Goal: Information Seeking & Learning: Learn about a topic

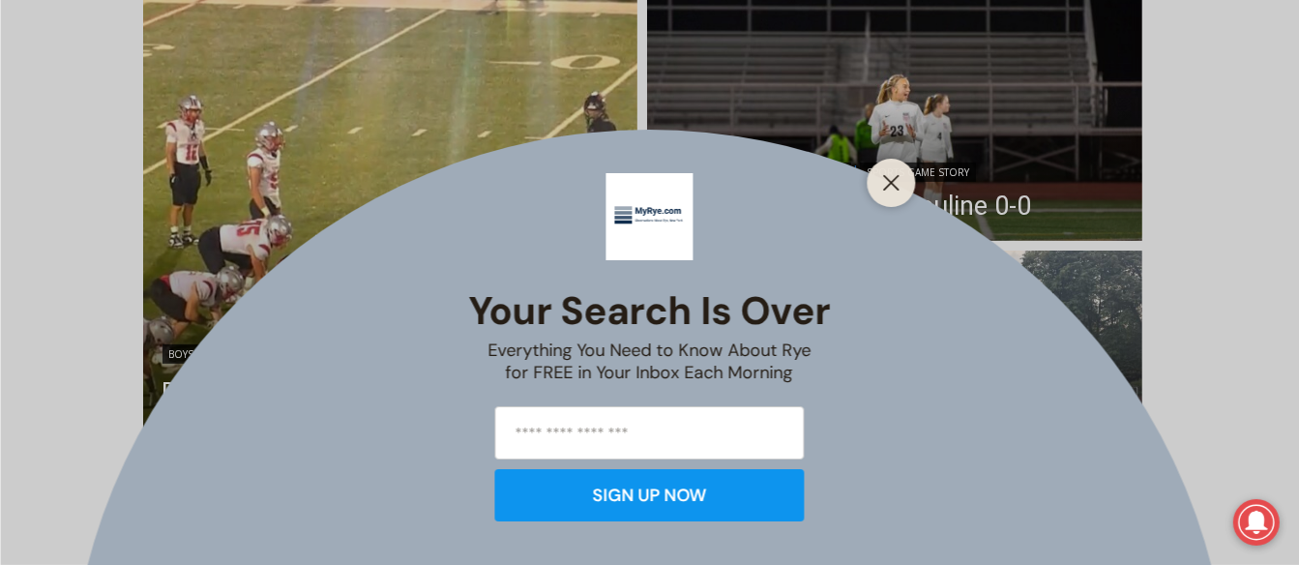
scroll to position [546, 0]
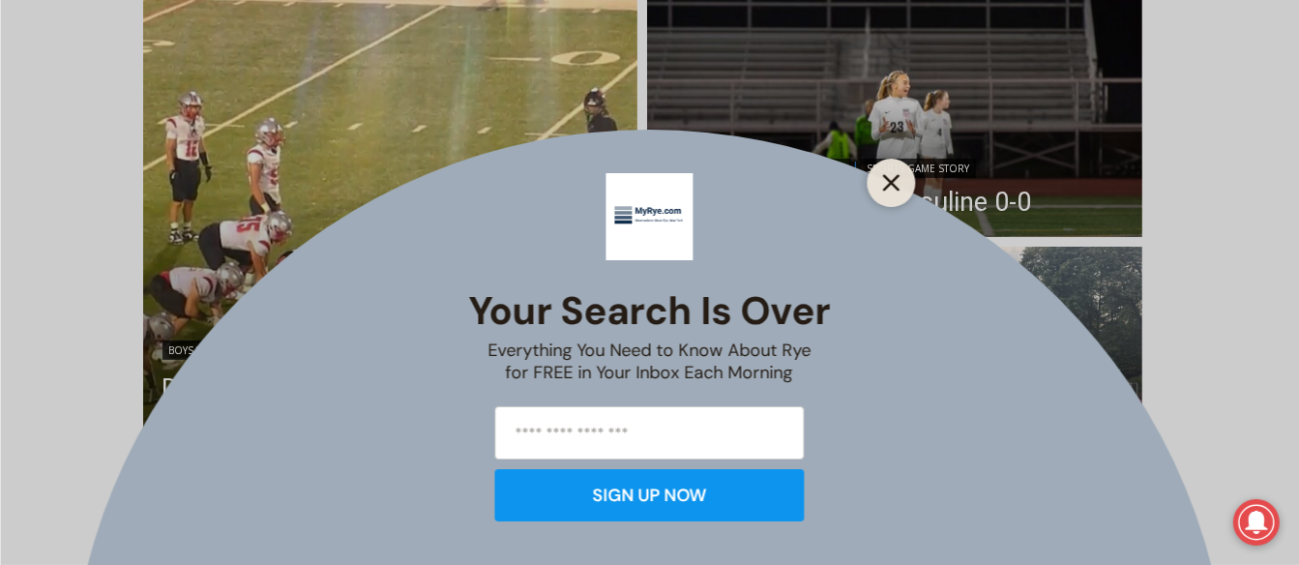
click at [890, 176] on icon "Close" at bounding box center [891, 182] width 17 height 17
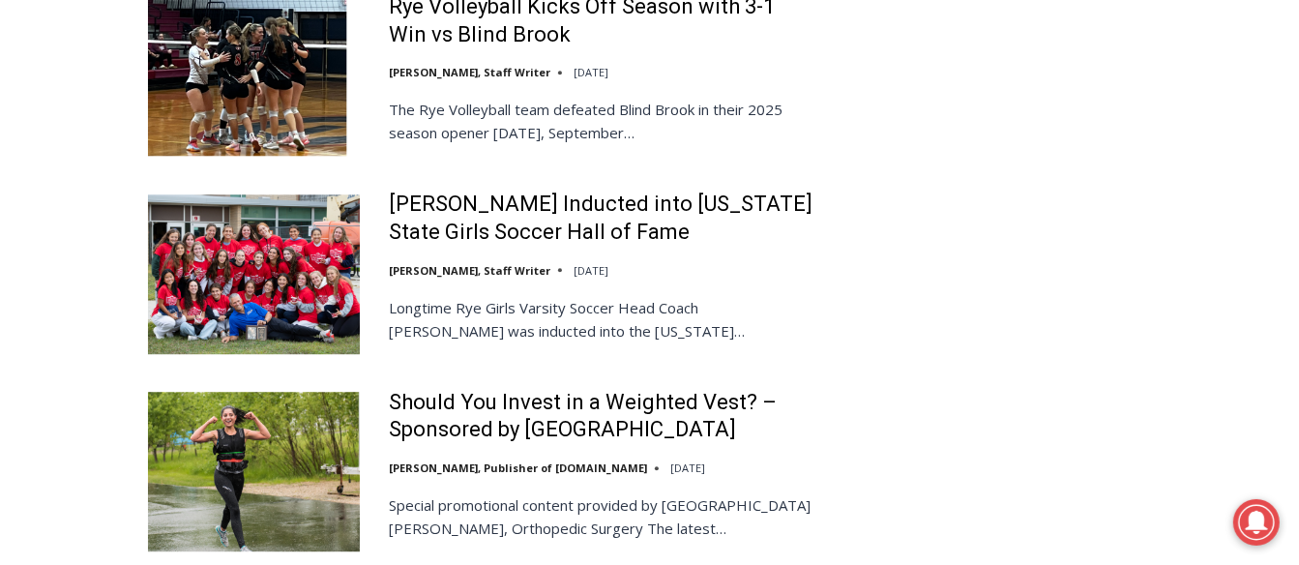
scroll to position [0, 0]
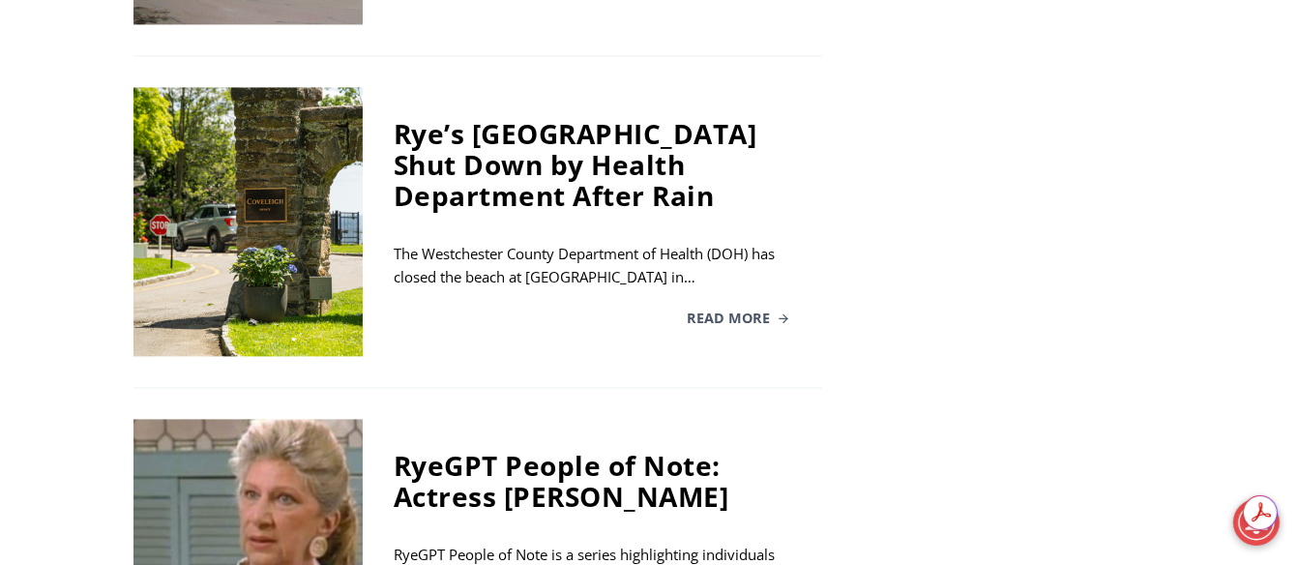
scroll to position [3626, 0]
drag, startPoint x: 0, startPoint y: 0, endPoint x: 488, endPoint y: 491, distance: 691.6
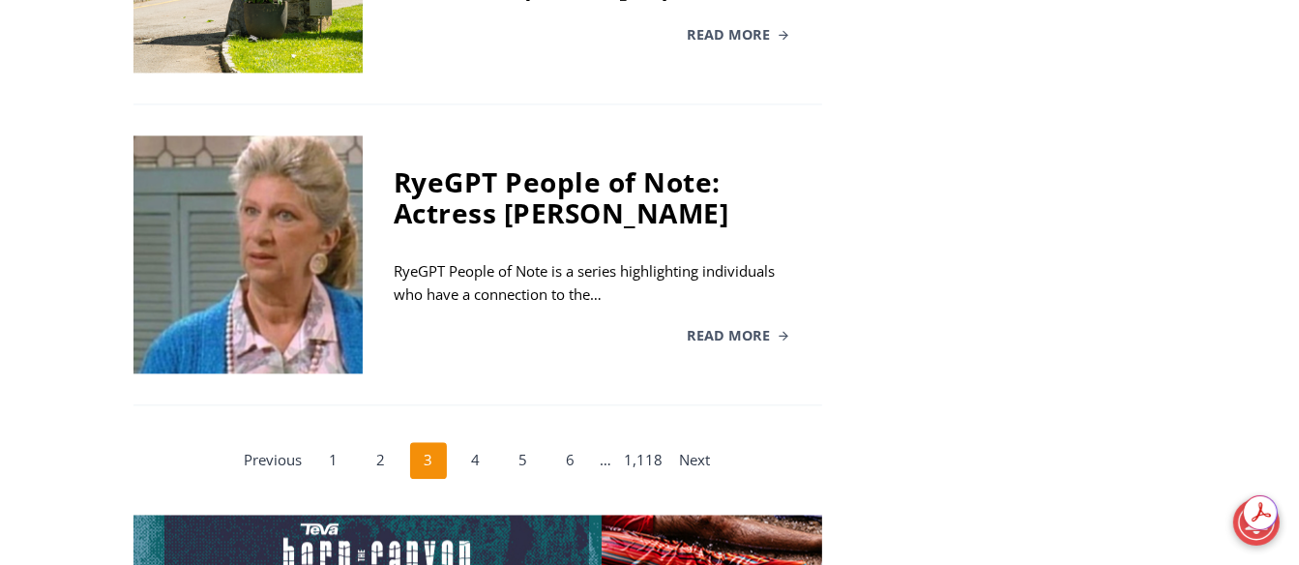
scroll to position [3914, 0]
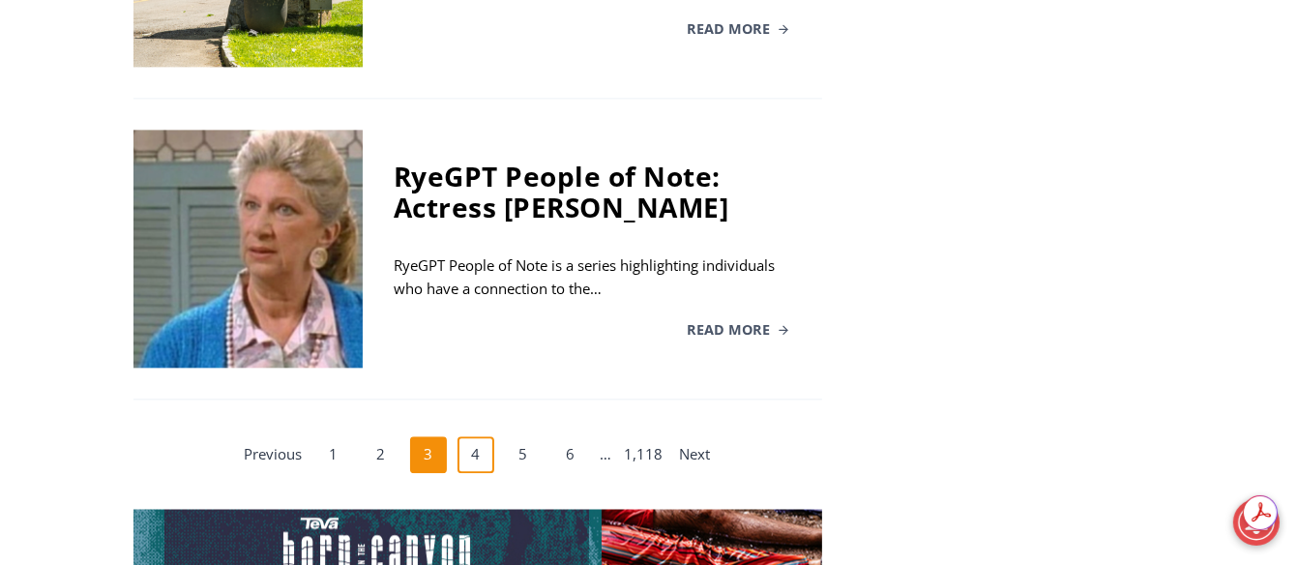
click at [472, 436] on link "4" at bounding box center [476, 454] width 37 height 37
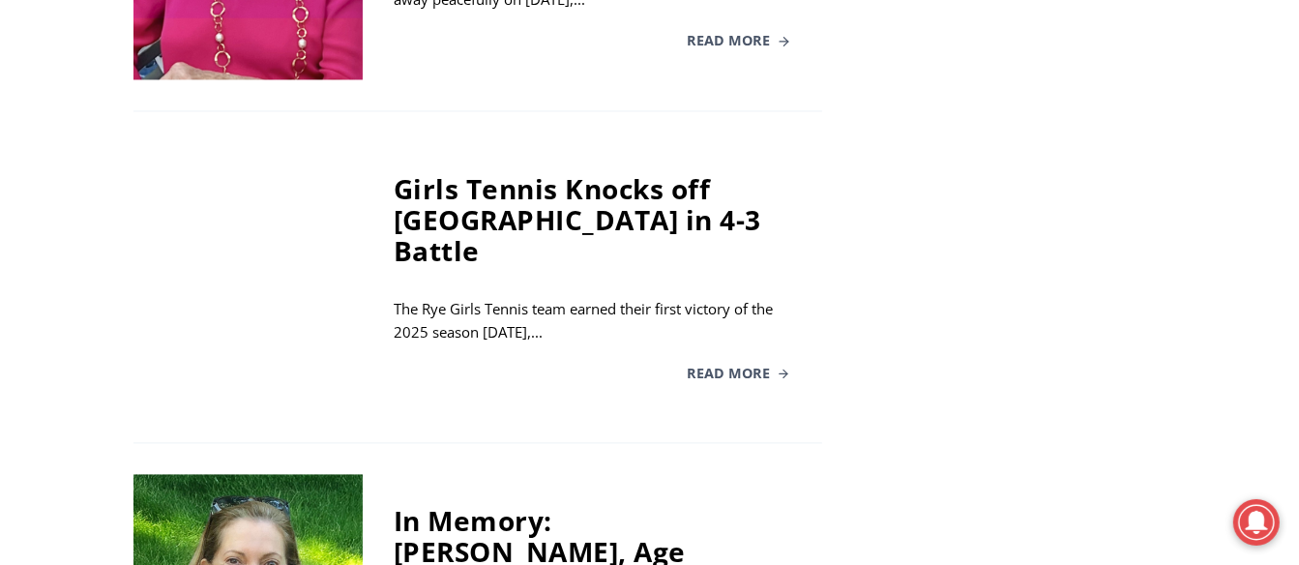
scroll to position [3416, 0]
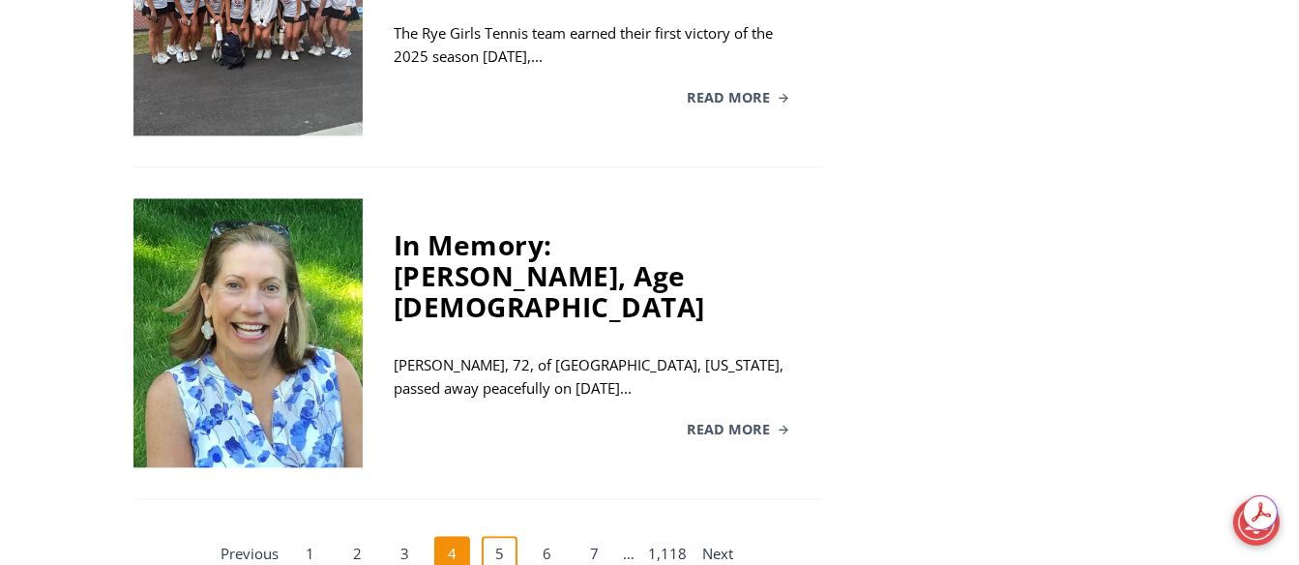
scroll to position [0, 0]
click at [491, 536] on link "5" at bounding box center [500, 554] width 37 height 37
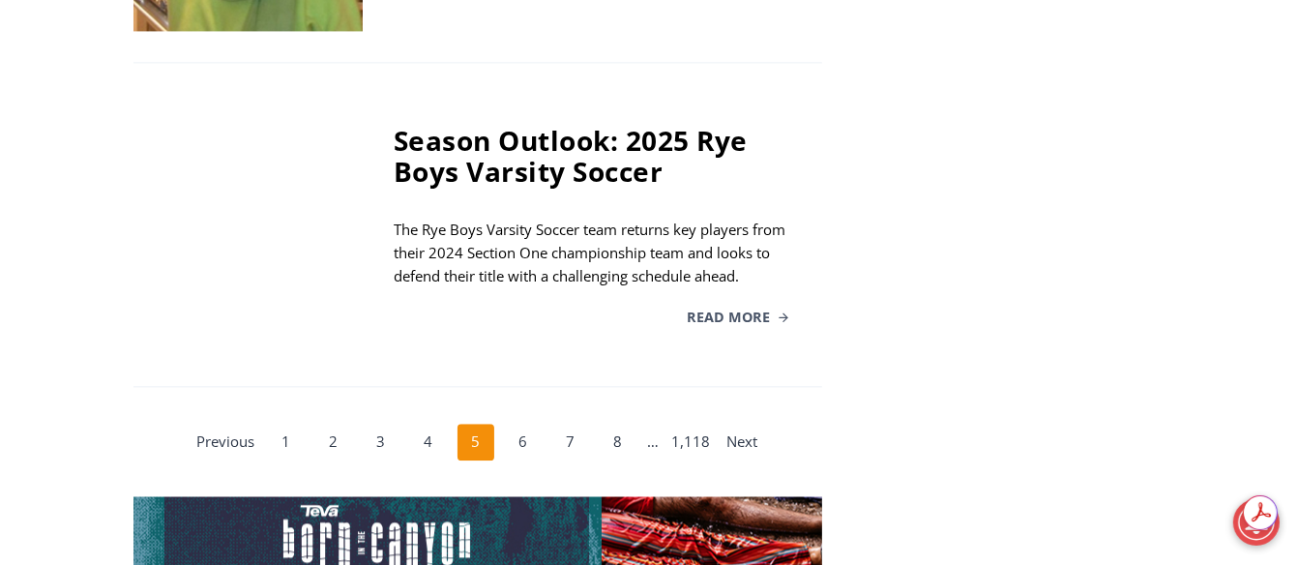
scroll to position [3798, 0]
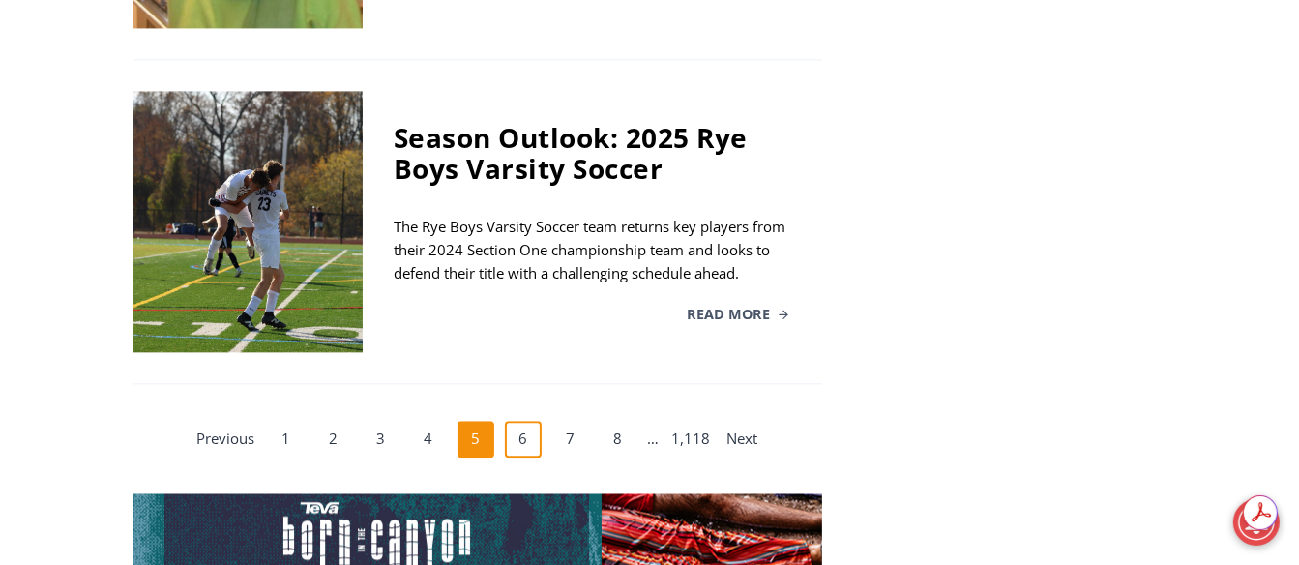
click at [511, 421] on link "6" at bounding box center [523, 439] width 37 height 37
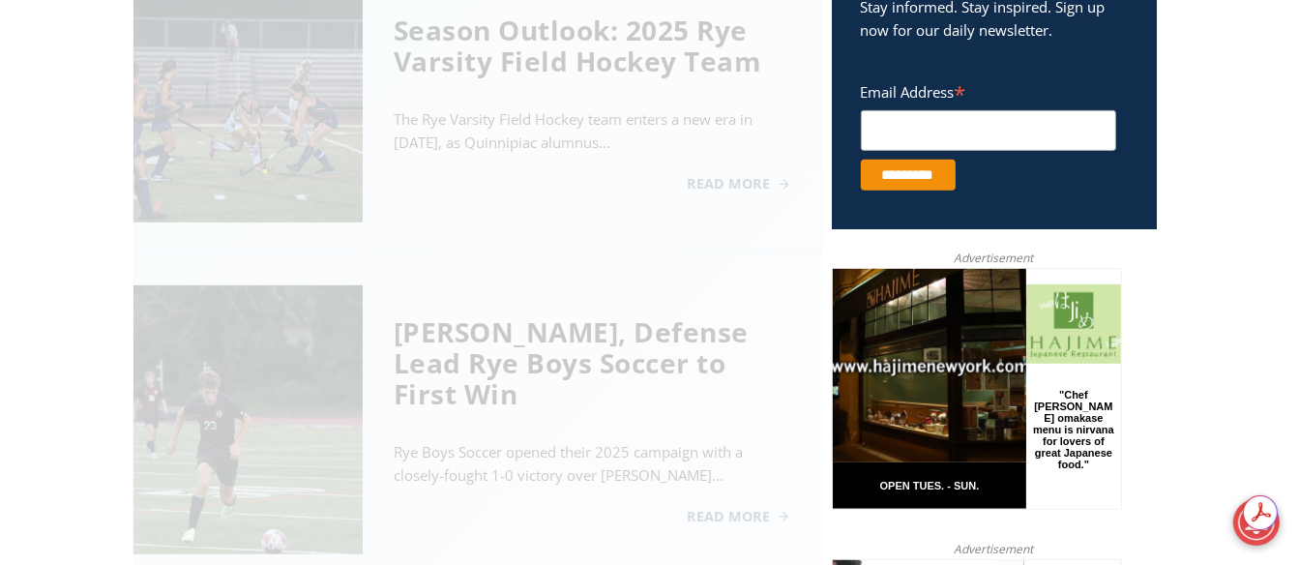
scroll to position [787, 0]
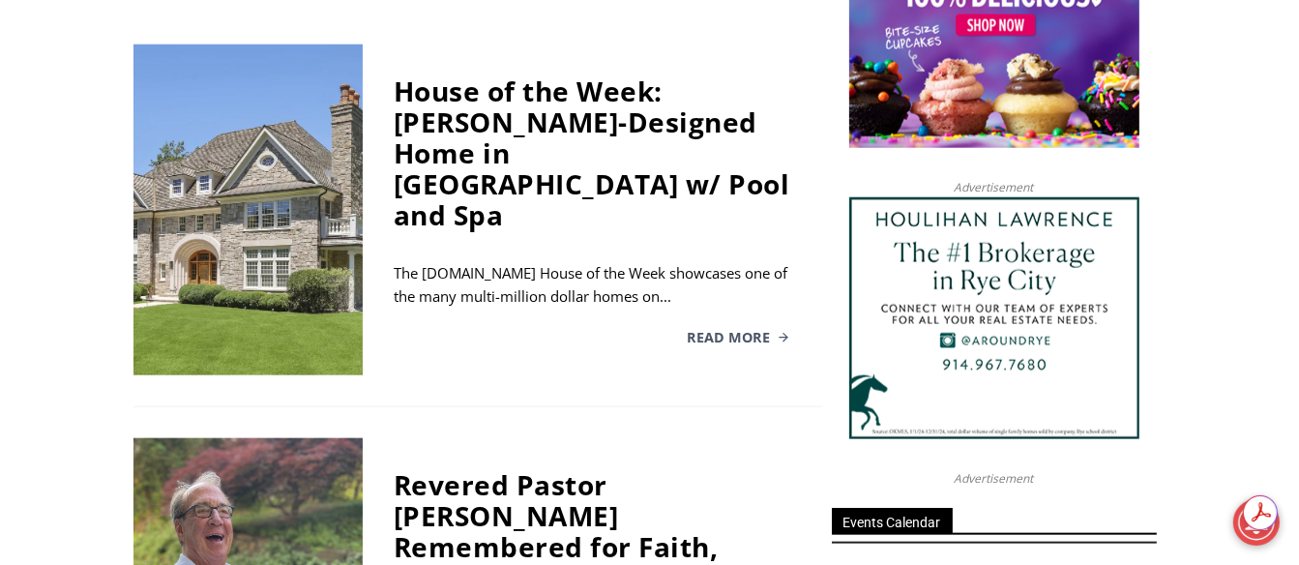
scroll to position [1752, 0]
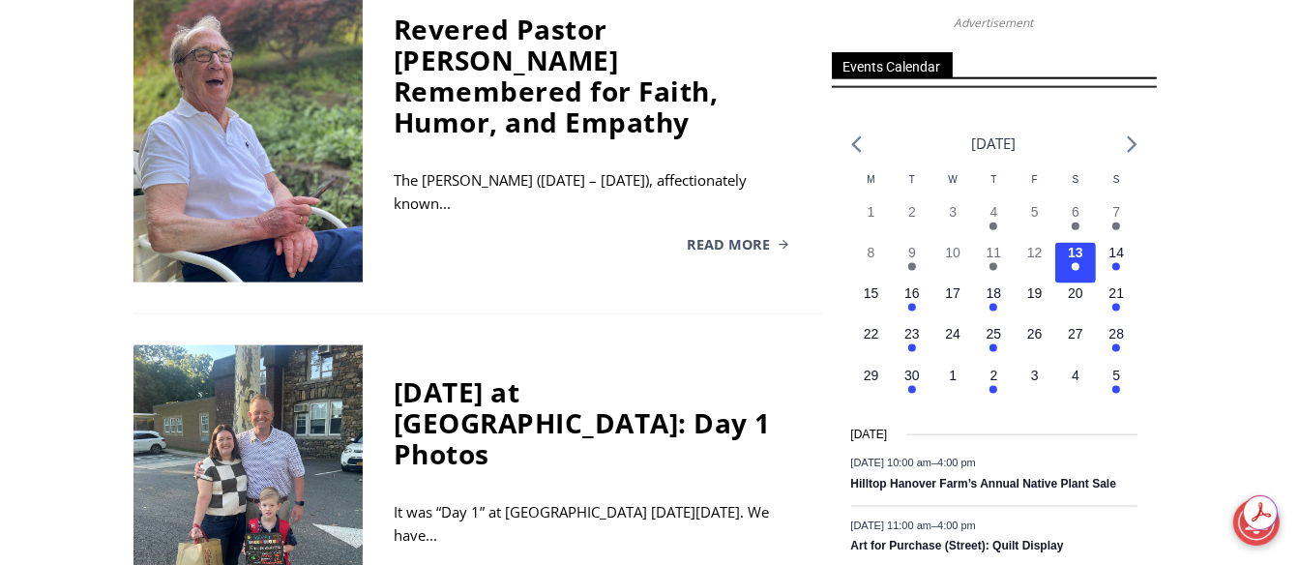
scroll to position [2208, 0]
click at [494, 375] on div "[DATE] at [GEOGRAPHIC_DATA]: Day 1 Photos It was “Day 1” at [GEOGRAPHIC_DATA] […" at bounding box center [593, 478] width 460 height 269
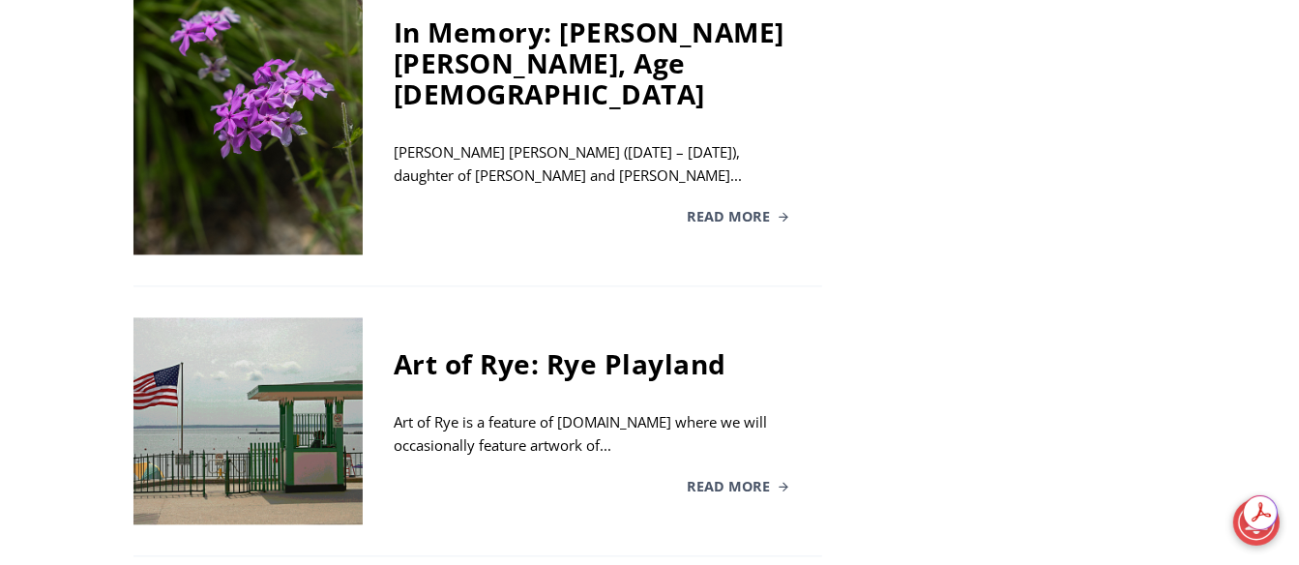
scroll to position [3739, 0]
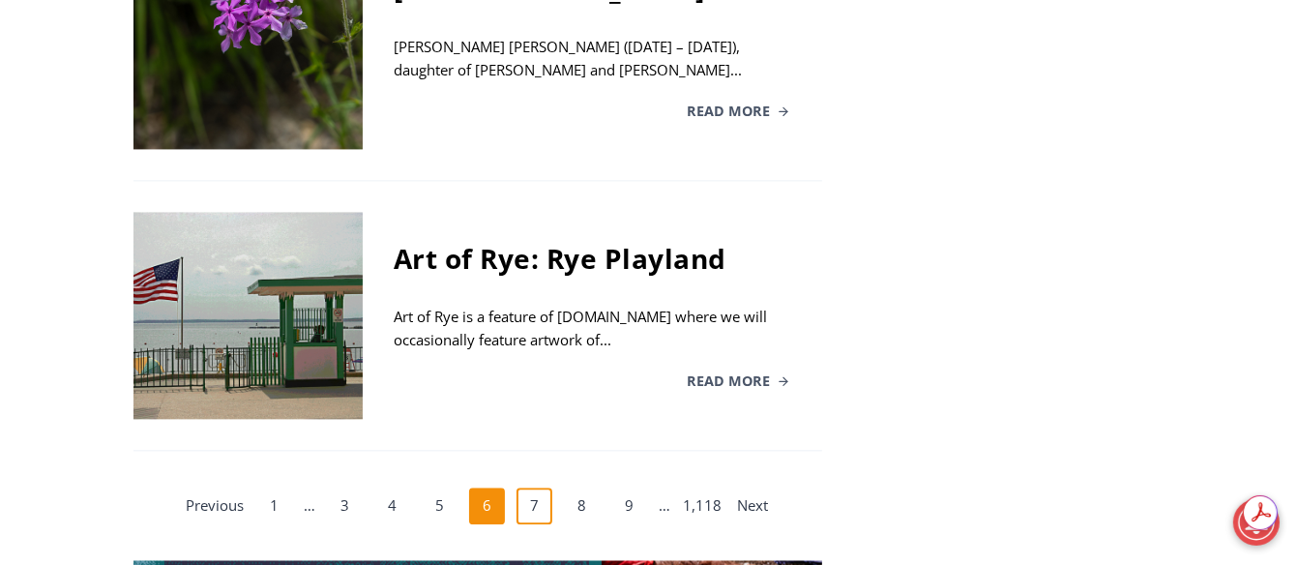
click at [526, 488] on link "7" at bounding box center [535, 506] width 37 height 37
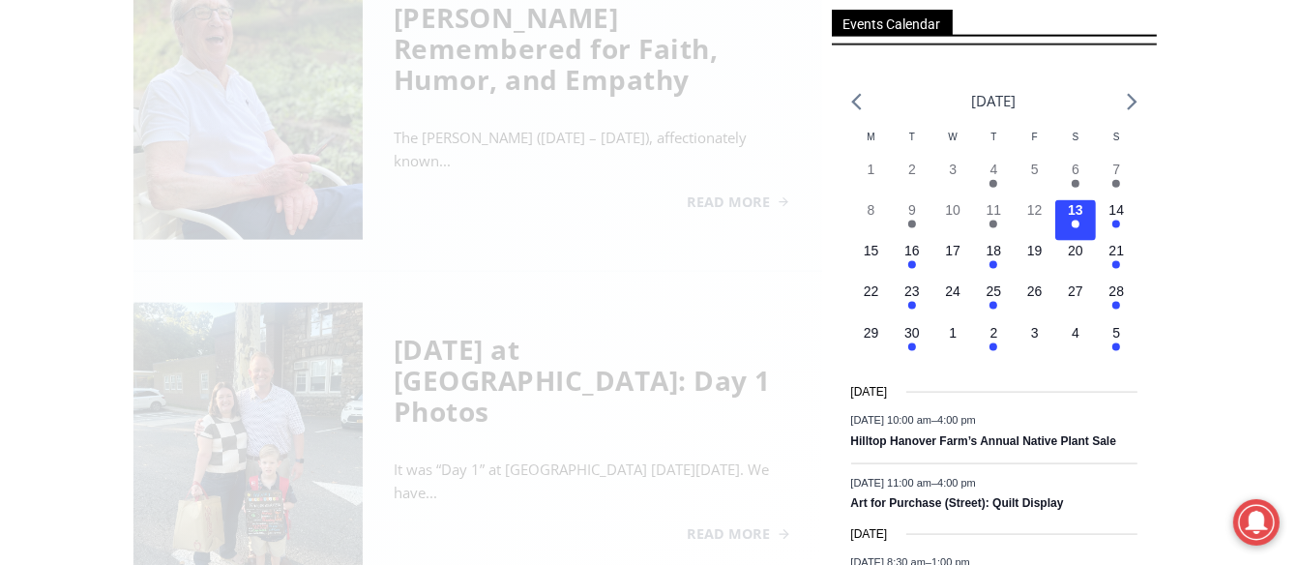
click at [526, 312] on div "**********" at bounding box center [478, 263] width 689 height 3759
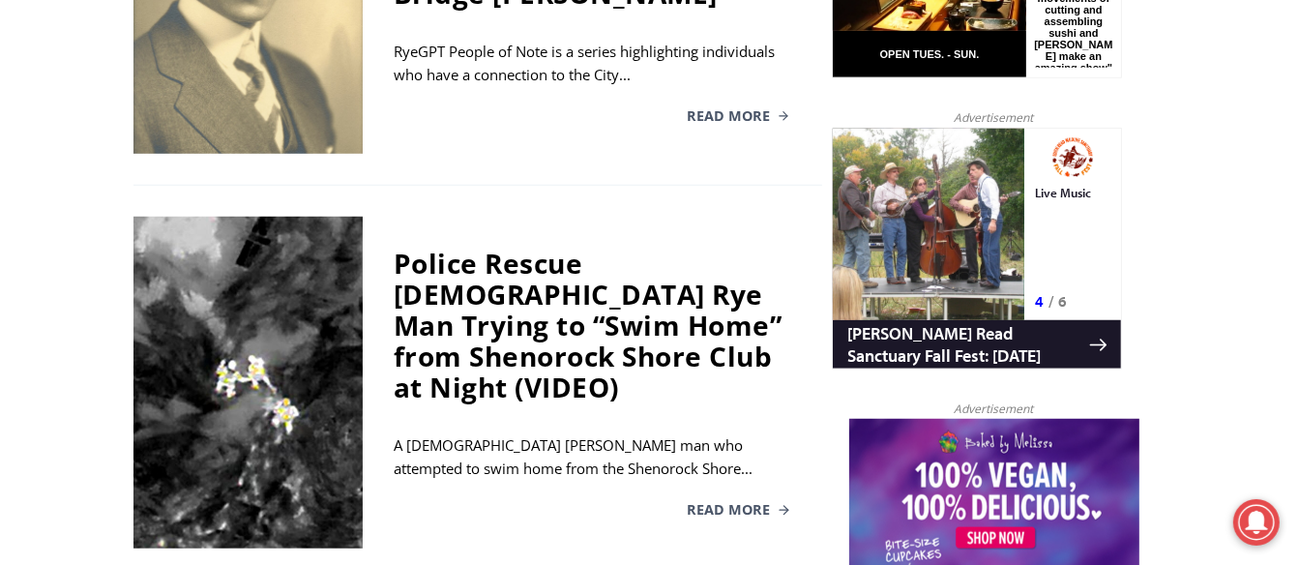
scroll to position [1240, 0]
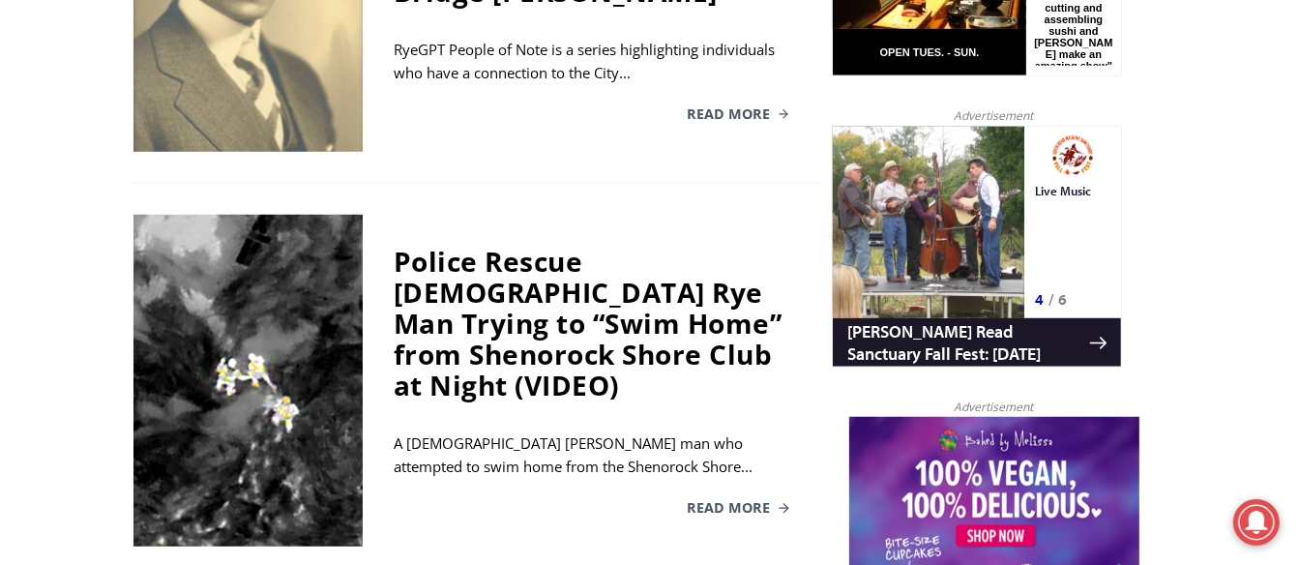
click at [526, 312] on div "Police Rescue [DEMOGRAPHIC_DATA] Rye Man Trying to “Swim Home” from Shenorock S…" at bounding box center [593, 323] width 398 height 155
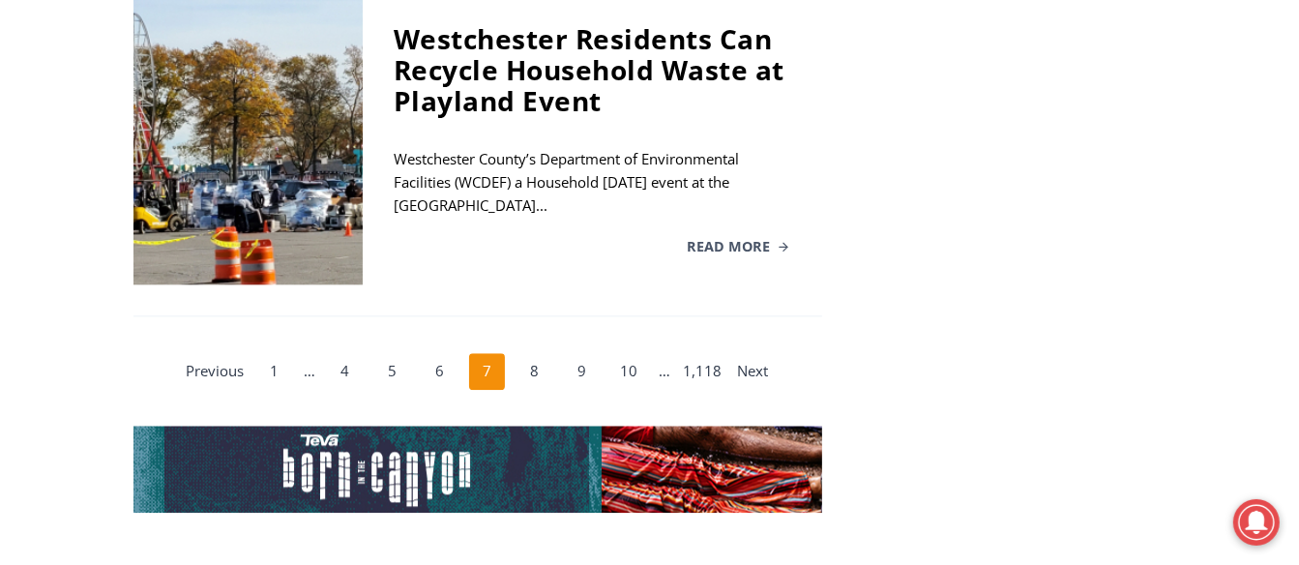
scroll to position [3913, 0]
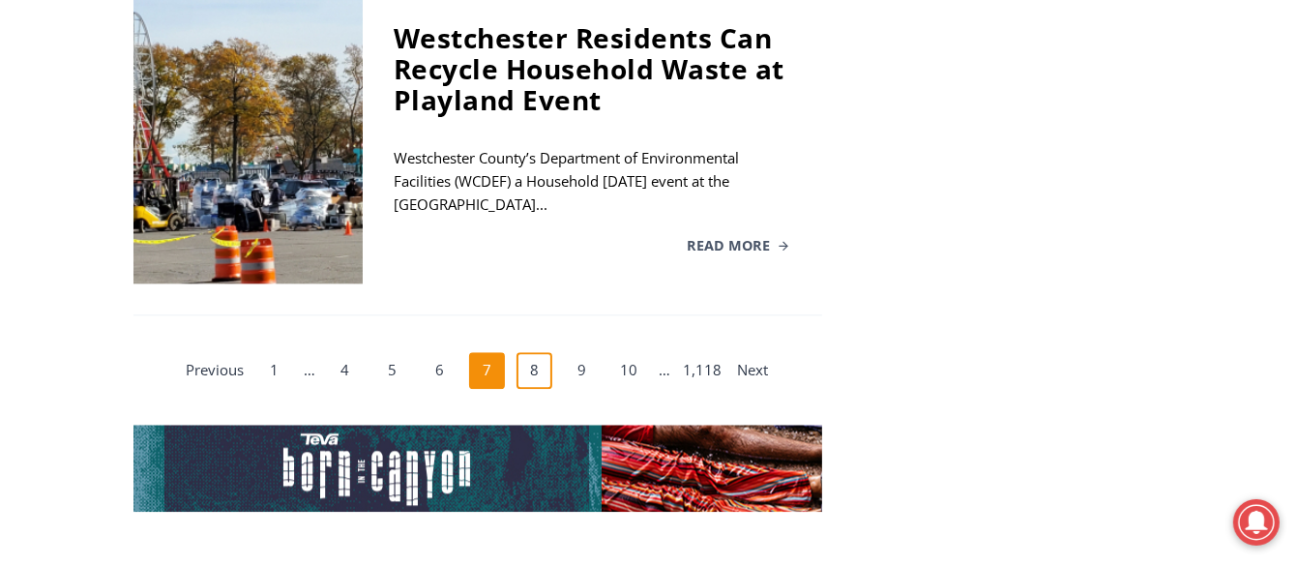
click at [534, 352] on link "8" at bounding box center [535, 370] width 37 height 37
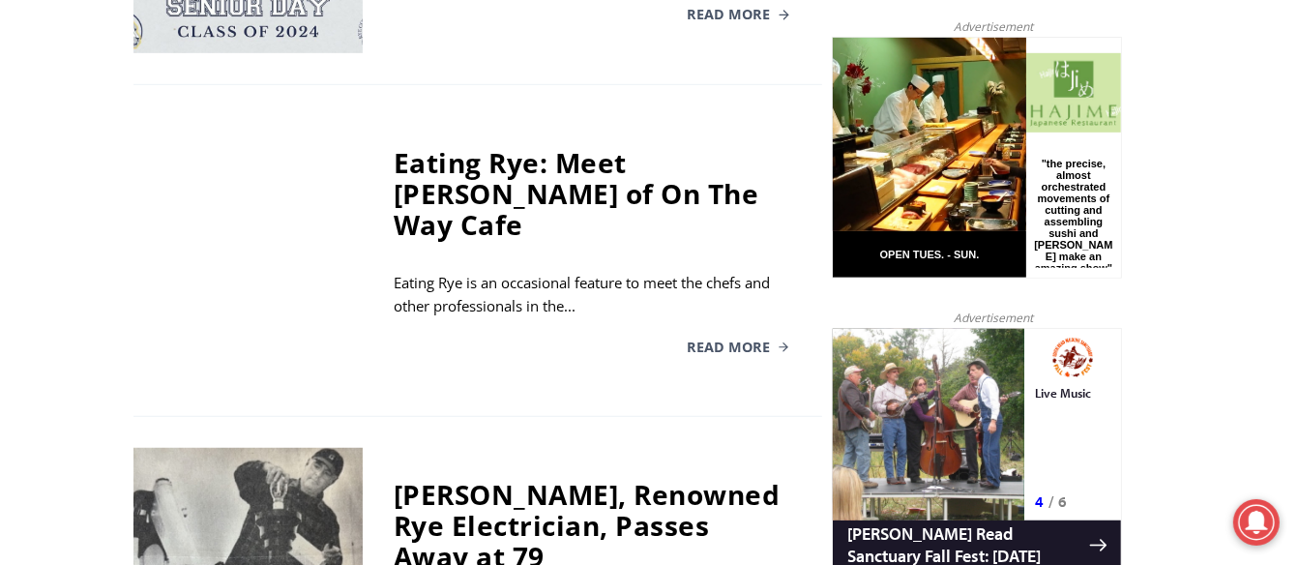
scroll to position [1084, 0]
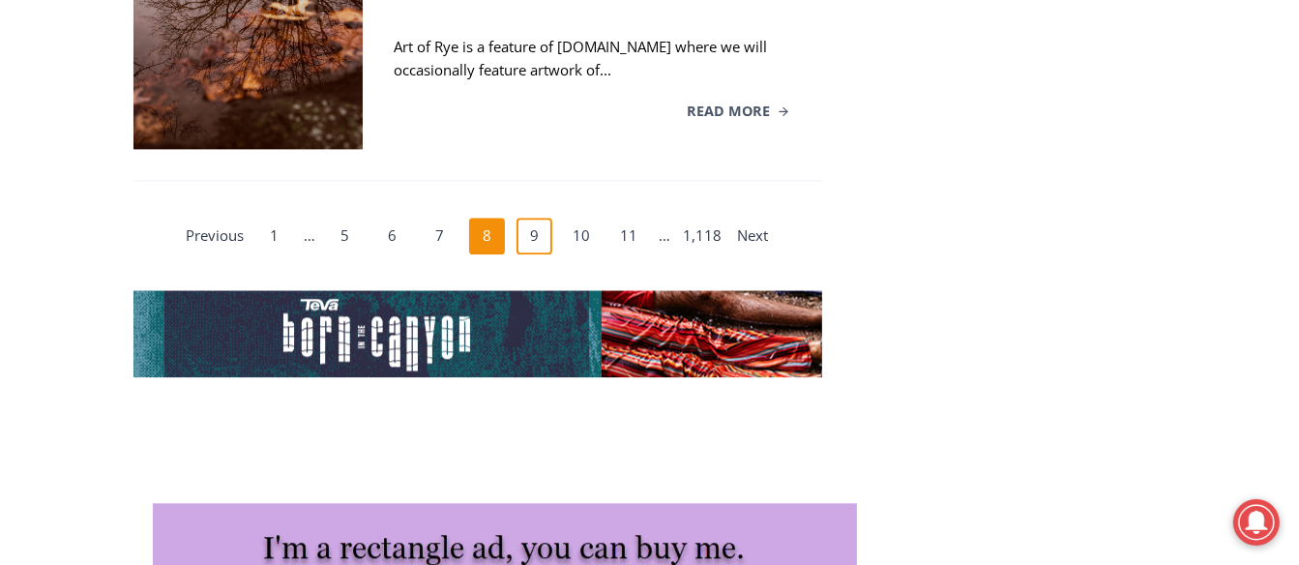
click at [529, 218] on link "9" at bounding box center [535, 236] width 37 height 37
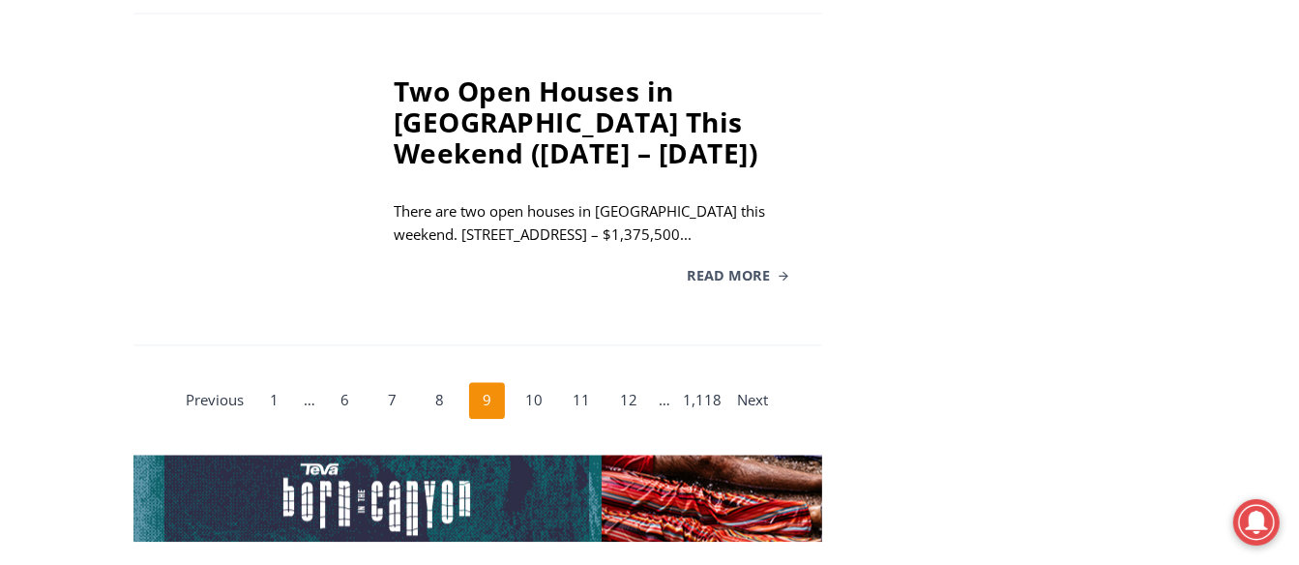
scroll to position [3714, 0]
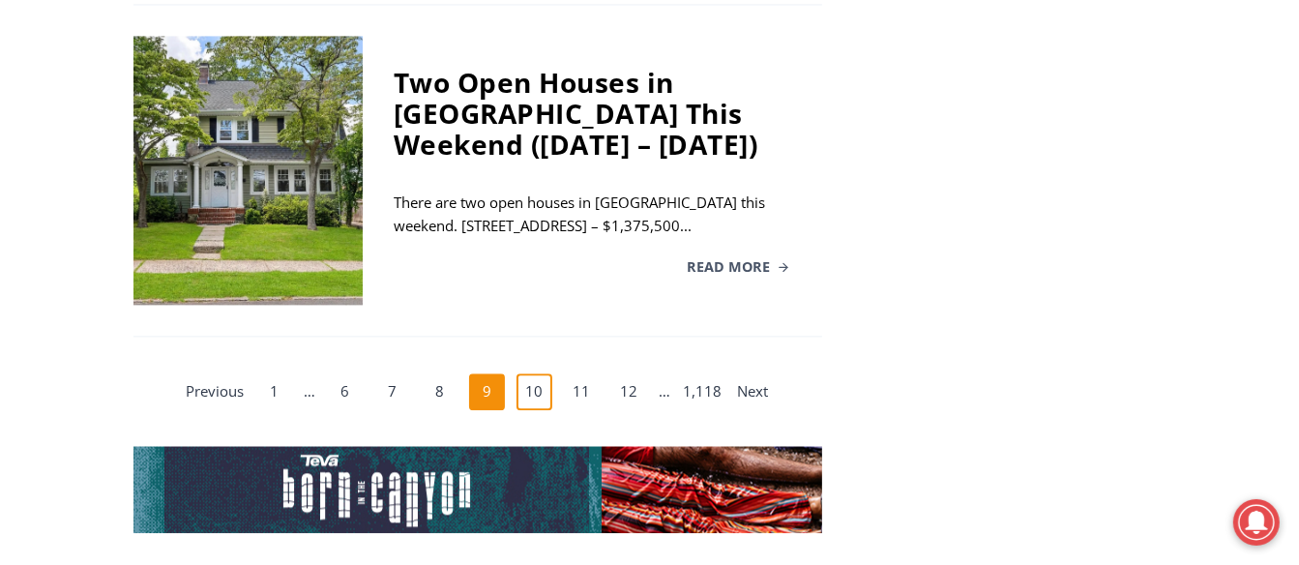
click at [542, 373] on link "10" at bounding box center [535, 391] width 37 height 37
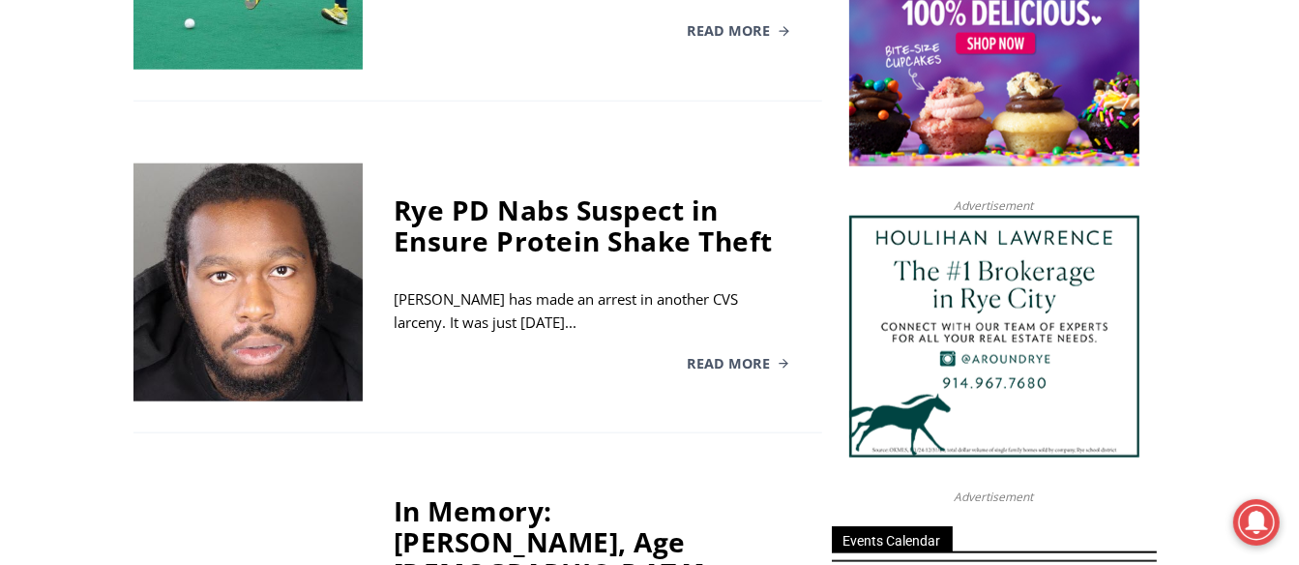
scroll to position [1734, 0]
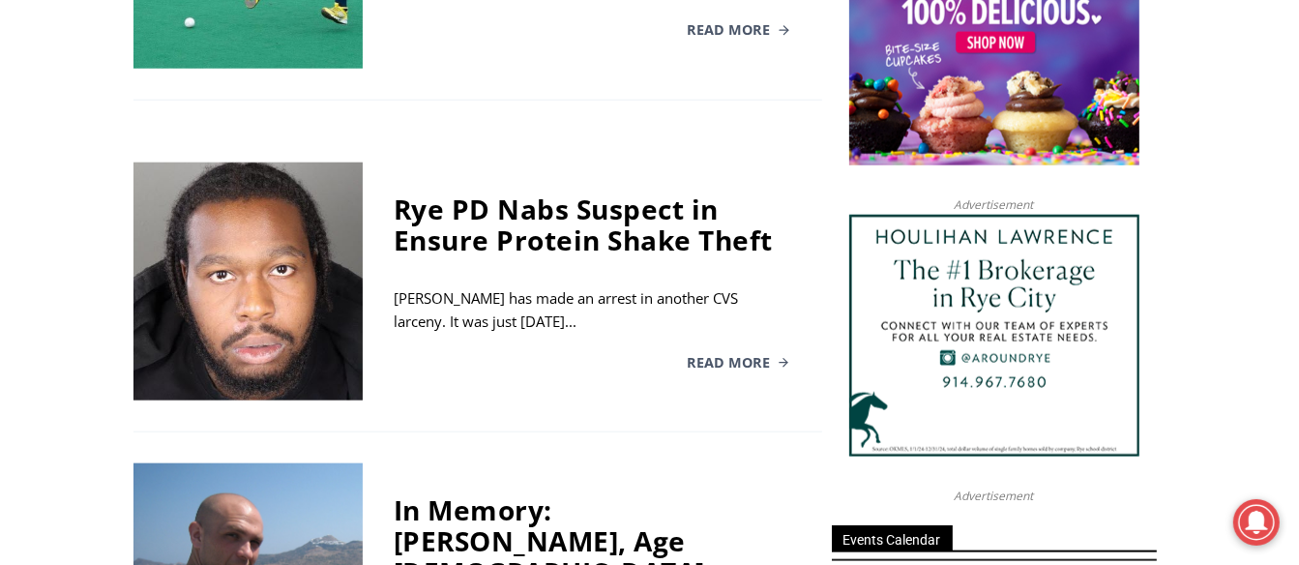
click at [542, 255] on div "Rye PD Nabs Suspect in Ensure Protein Shake Theft" at bounding box center [593, 224] width 398 height 62
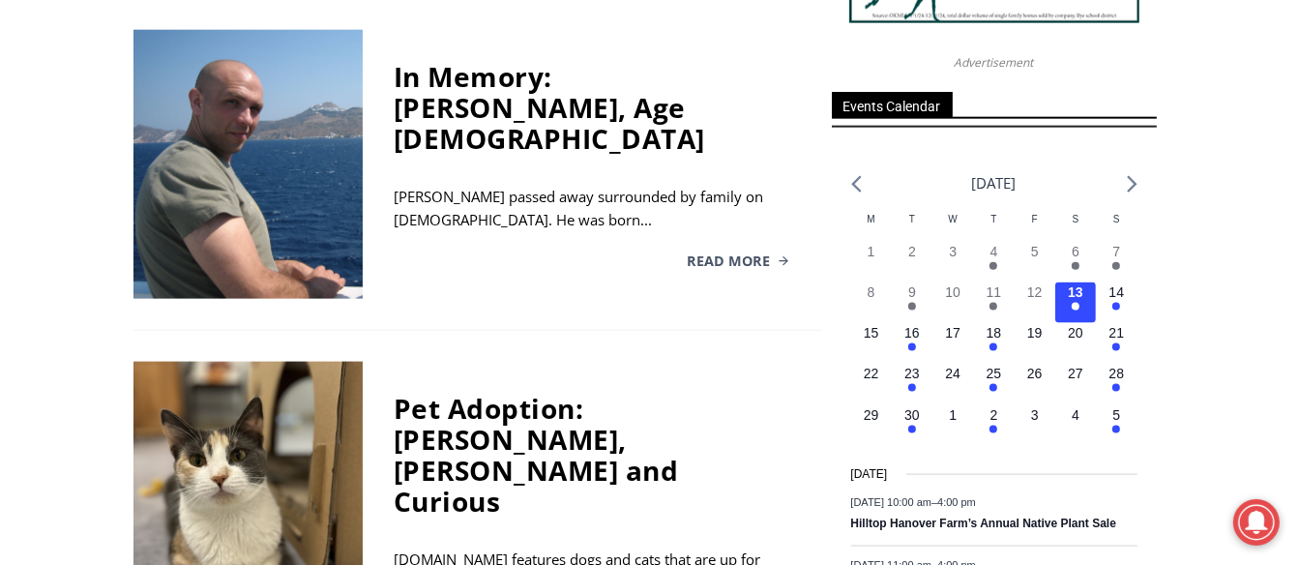
scroll to position [2166, 0]
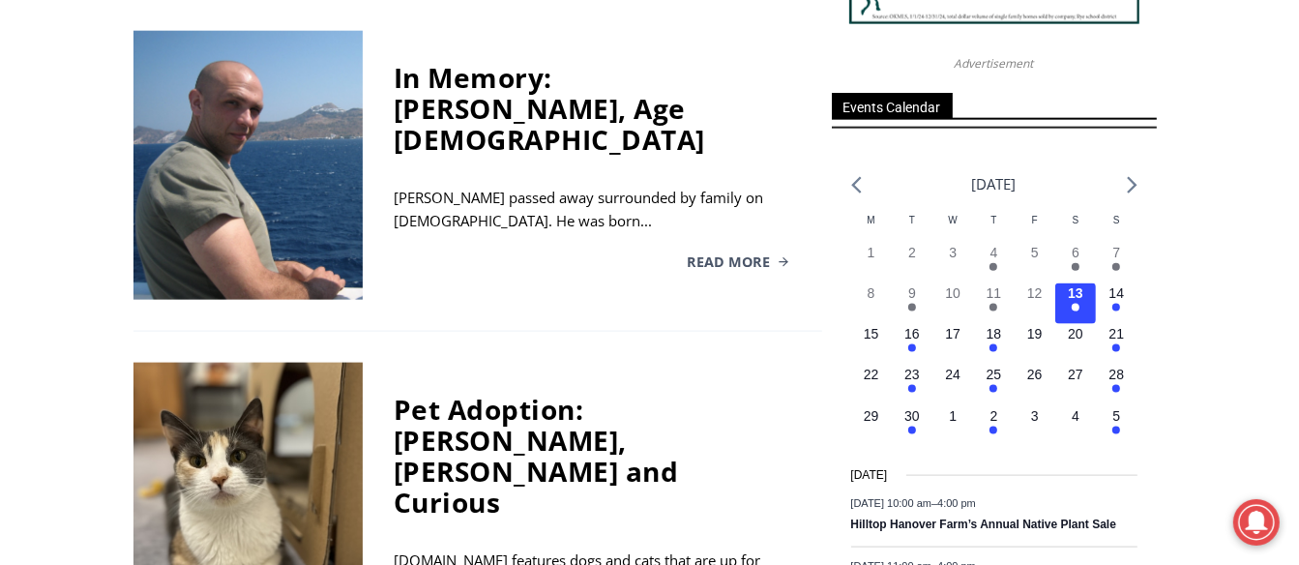
click at [542, 265] on div "Read More" at bounding box center [593, 262] width 398 height 14
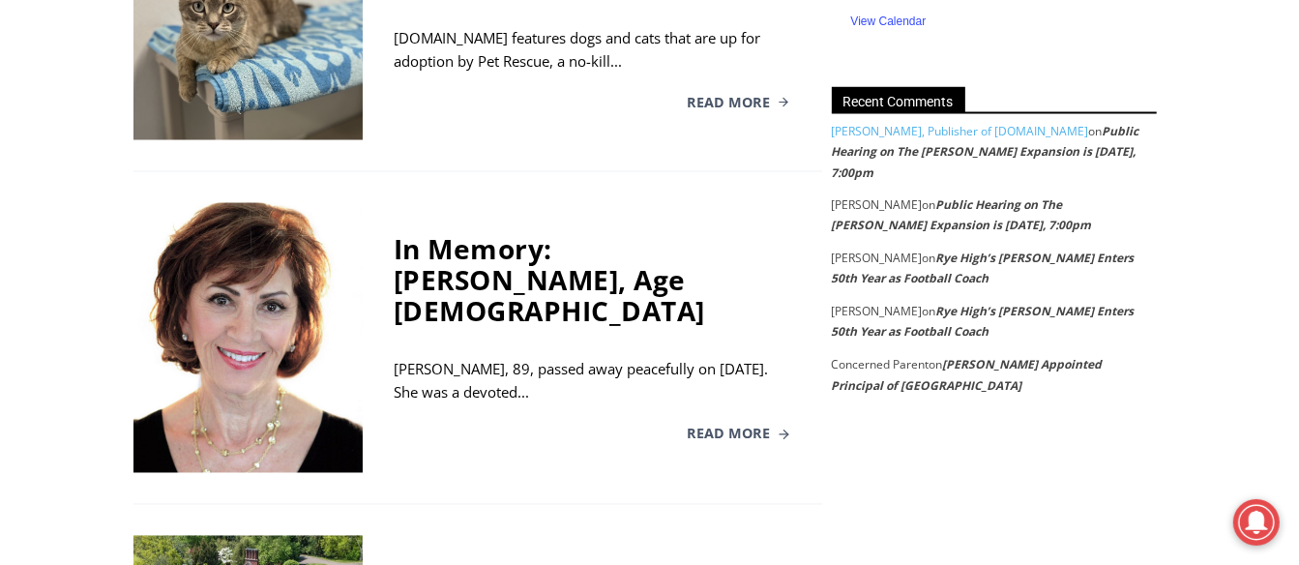
scroll to position [3022, 0]
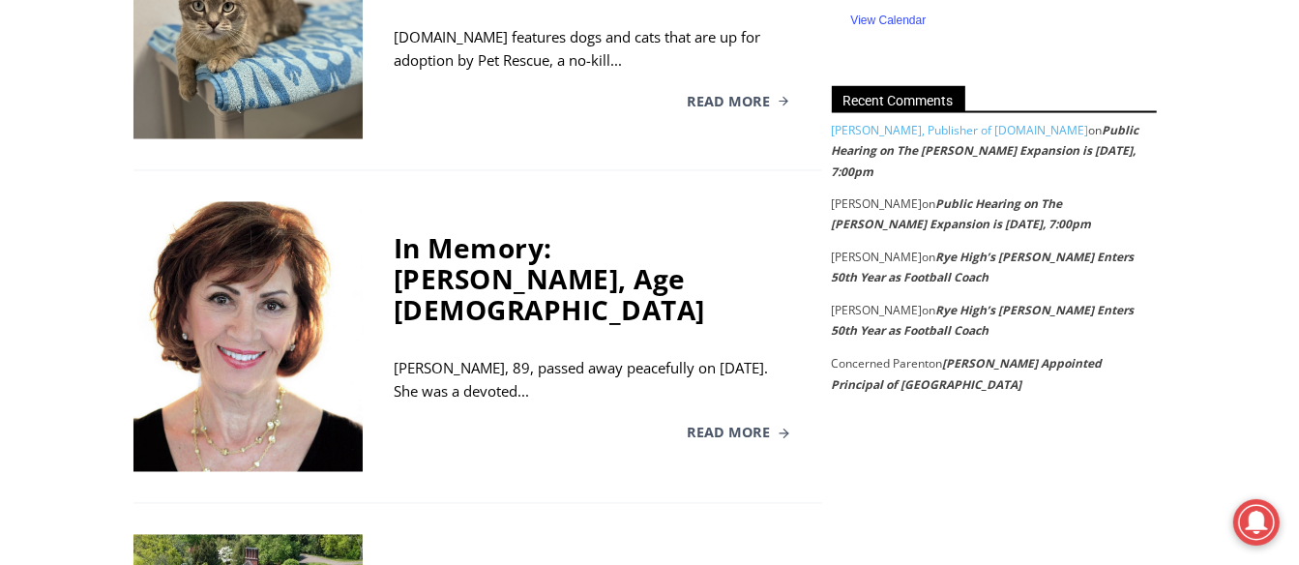
click at [542, 265] on div "In Memory: [PERSON_NAME], Age [DEMOGRAPHIC_DATA] [PERSON_NAME], 89, passed away…" at bounding box center [593, 336] width 460 height 269
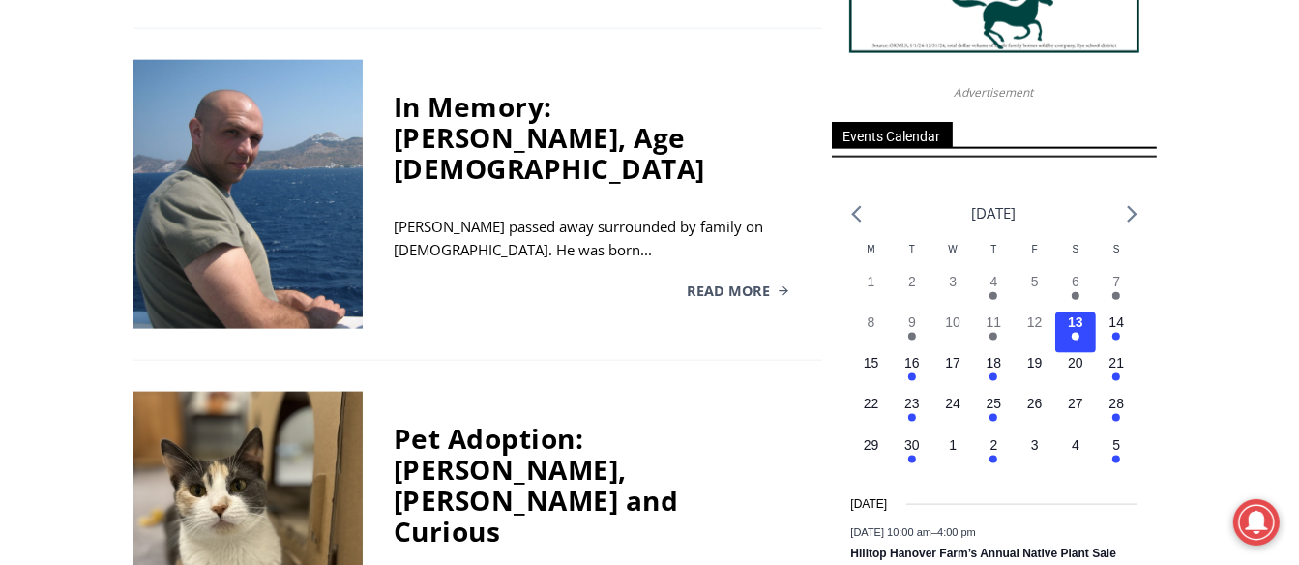
scroll to position [2132, 0]
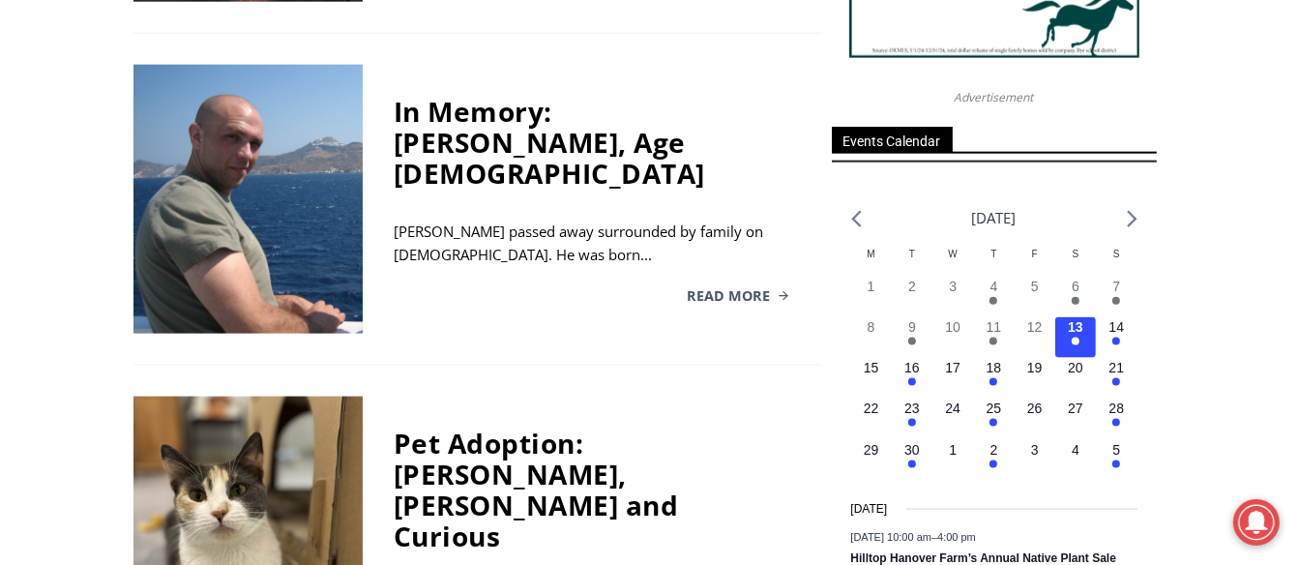
drag, startPoint x: 475, startPoint y: 193, endPoint x: 465, endPoint y: 175, distance: 19.9
click at [465, 175] on div "In Memory: [PERSON_NAME], Age [DEMOGRAPHIC_DATA]" at bounding box center [593, 142] width 398 height 93
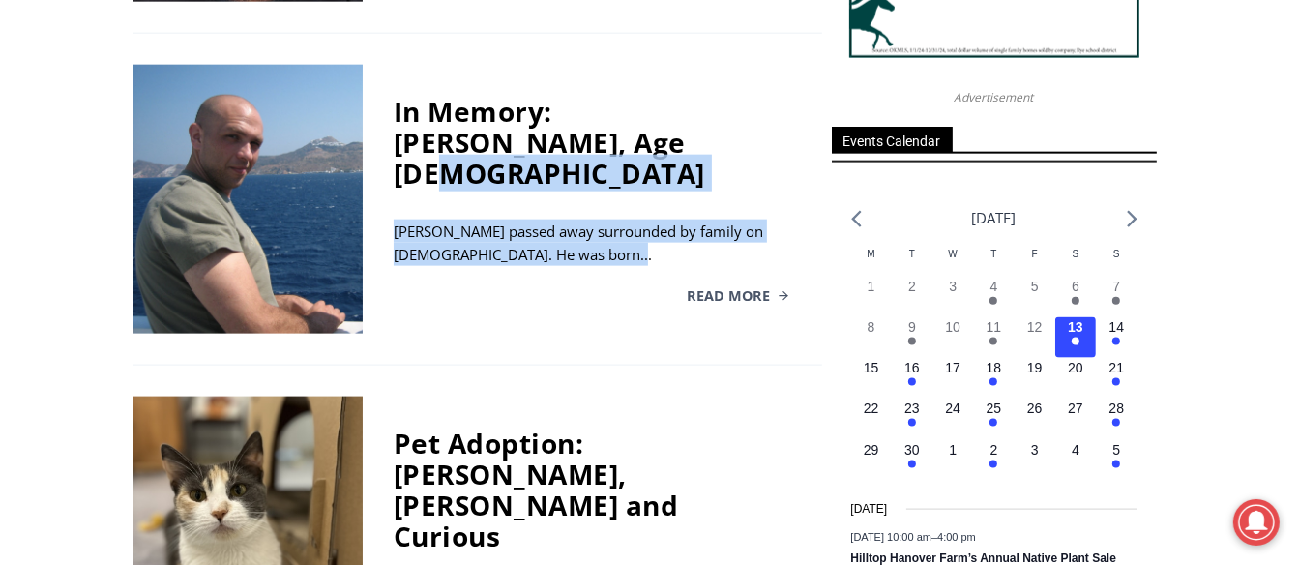
drag, startPoint x: 465, startPoint y: 175, endPoint x: 700, endPoint y: 255, distance: 248.4
click at [700, 255] on div "In Memory: [PERSON_NAME], Age [DEMOGRAPHIC_DATA] [PERSON_NAME] passed away surr…" at bounding box center [593, 199] width 460 height 269
click at [717, 295] on span "Read More" at bounding box center [728, 296] width 83 height 14
